Goal: Task Accomplishment & Management: Use online tool/utility

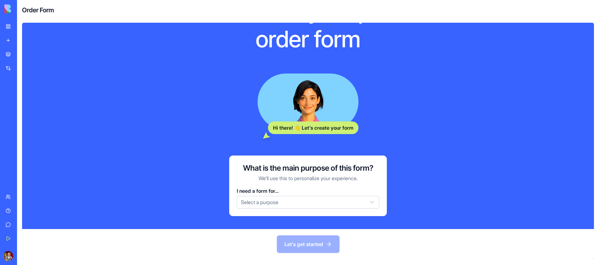
scroll to position [54, 0]
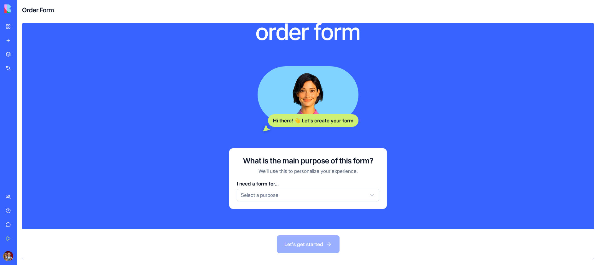
click at [269, 198] on html "My Workspace New app Marketplace Integrations Recent AI Logo Generator TRY Feed…" at bounding box center [299, 132] width 599 height 265
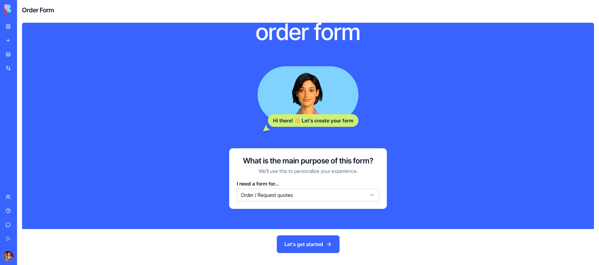
click at [310, 239] on button "Let's get started" at bounding box center [308, 244] width 63 height 18
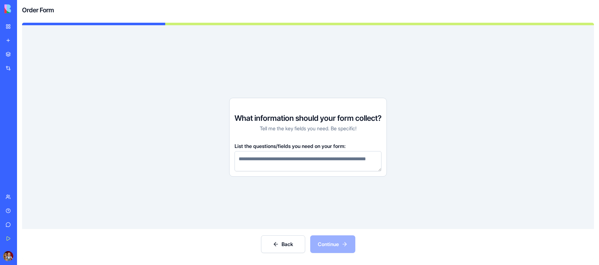
click at [23, 42] on div "New app" at bounding box center [19, 40] width 8 height 6
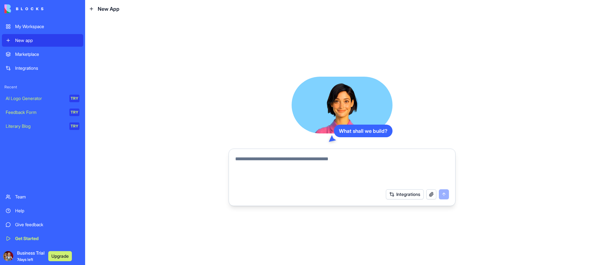
click at [26, 69] on div "Integrations" at bounding box center [47, 68] width 64 height 6
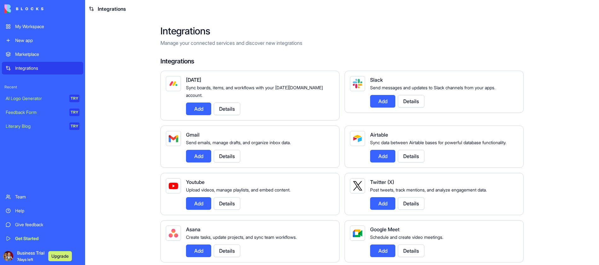
click at [204, 102] on button "Add" at bounding box center [198, 108] width 25 height 13
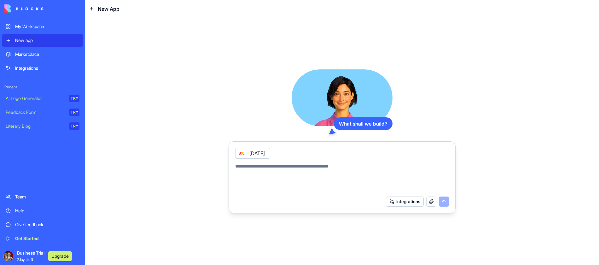
click at [403, 200] on button "Integrations" at bounding box center [405, 201] width 38 height 10
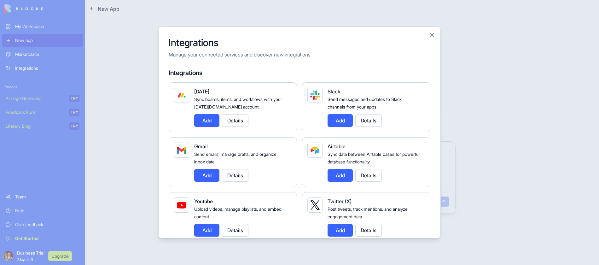
click at [434, 30] on div "Integrations Manage your connected services and discover new integrations Integ…" at bounding box center [299, 132] width 282 height 212
click at [432, 34] on button "Close" at bounding box center [432, 35] width 6 height 6
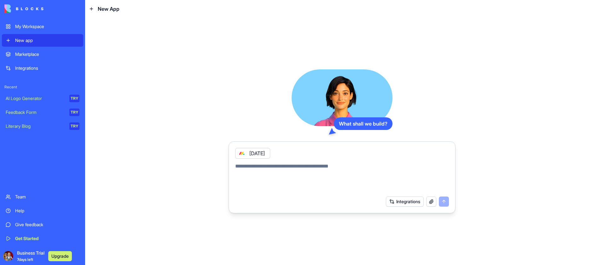
click at [45, 24] on div "My Workspace" at bounding box center [47, 26] width 64 height 6
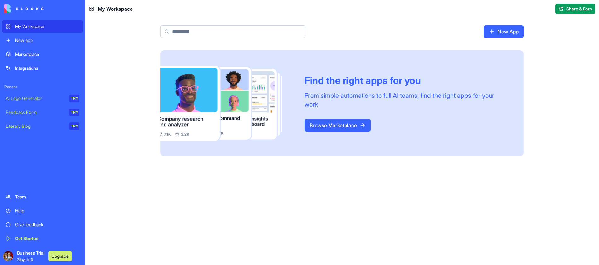
click at [331, 126] on link "Browse Marketplace" at bounding box center [337, 125] width 66 height 13
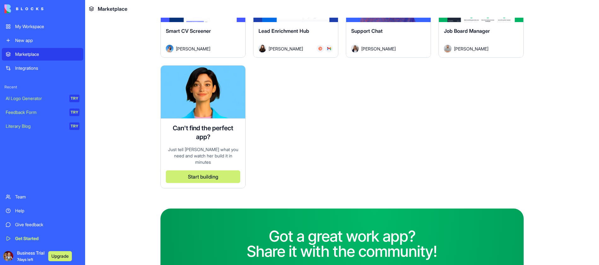
scroll to position [1812, 0]
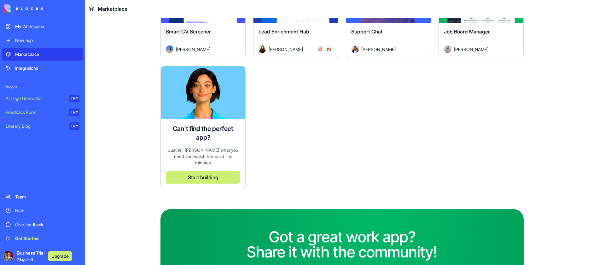
click at [29, 236] on div "Get Started" at bounding box center [47, 238] width 64 height 6
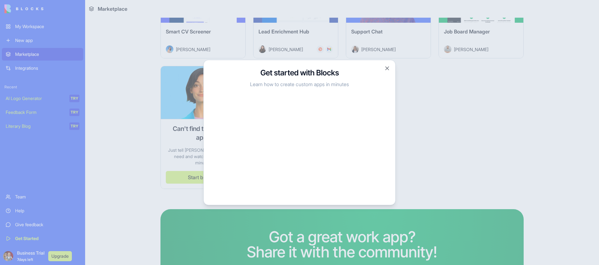
click at [518, 135] on div at bounding box center [299, 132] width 599 height 265
